Goal: Check status

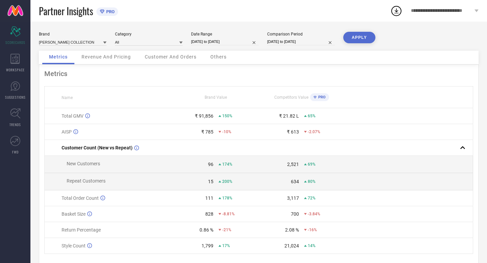
click at [240, 41] on input "[DATE] to [DATE]" at bounding box center [225, 41] width 68 height 7
select select "7"
select select "2025"
select select "8"
select select "2025"
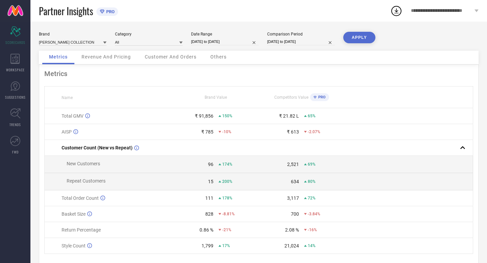
click at [239, 40] on input "[DATE] to [DATE]" at bounding box center [225, 41] width 68 height 7
select select "7"
select select "2025"
select select "8"
select select "2025"
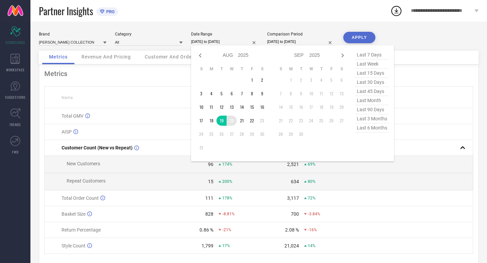
click at [231, 119] on td "20" at bounding box center [232, 121] width 10 height 10
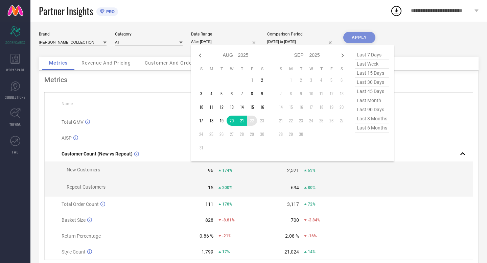
type input "[DATE] to [DATE]"
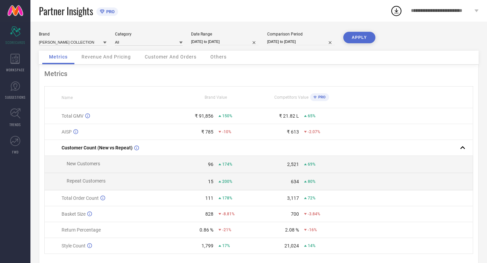
click at [315, 42] on input "[DATE] to [DATE]" at bounding box center [301, 41] width 68 height 7
select select "7"
select select "2024"
select select "8"
select select "2024"
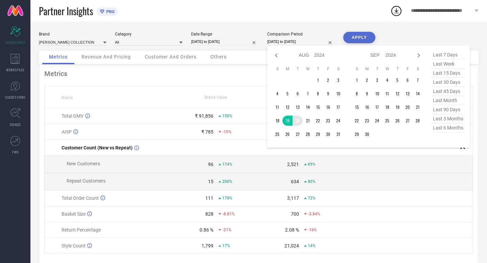
click at [297, 119] on td "20" at bounding box center [298, 121] width 10 height 10
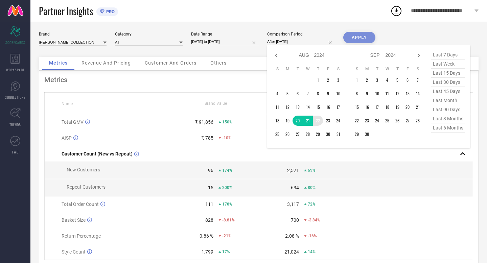
type input "[DATE] to [DATE]"
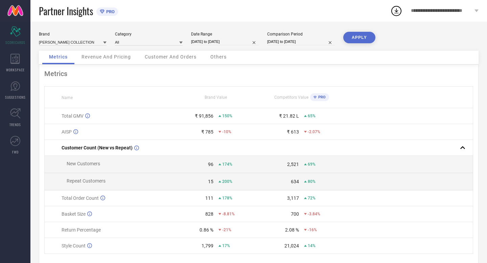
click at [353, 39] on button "APPLY" at bounding box center [359, 38] width 32 height 12
